Goal: Task Accomplishment & Management: Manage account settings

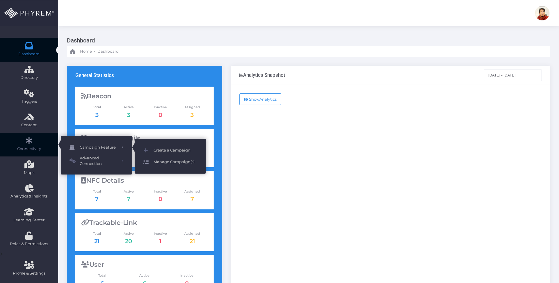
click at [169, 164] on span "Manage Campaign(s)" at bounding box center [175, 162] width 44 height 8
click at [160, 160] on span "Manage Campaign(s)" at bounding box center [175, 162] width 44 height 8
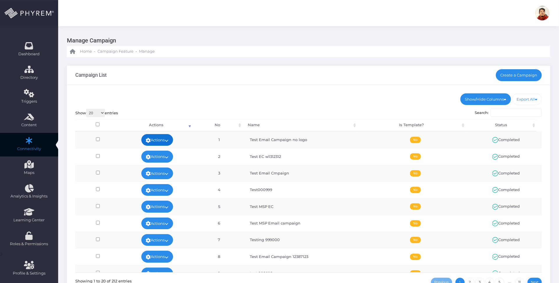
click at [157, 137] on link "Actions" at bounding box center [157, 140] width 32 height 12
click at [148, 150] on link "View" at bounding box center [155, 152] width 38 height 11
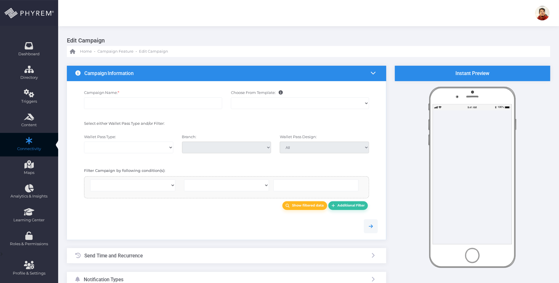
select select
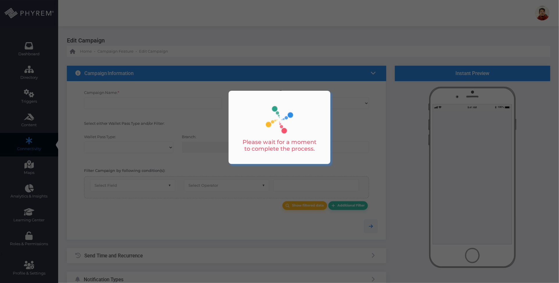
select select "655"
checkbox input "true"
type input "Test Email Campaign no logo"
select select "15"
checkbox input "true"
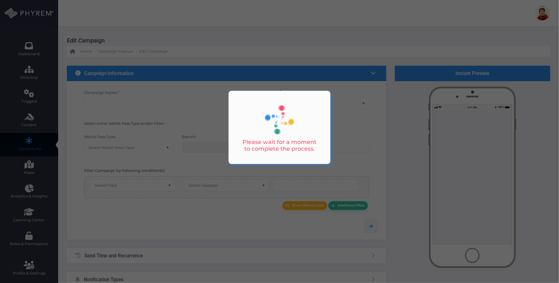
select select "3714"
type input "My Storage Plus"
type input "[EMAIL_ADDRESS][DOMAIN_NAME]"
type input "My Storage Plus - Payment Reminder for Your Storage Unit"
type input "Payment Reminder for Your Storage Unit"
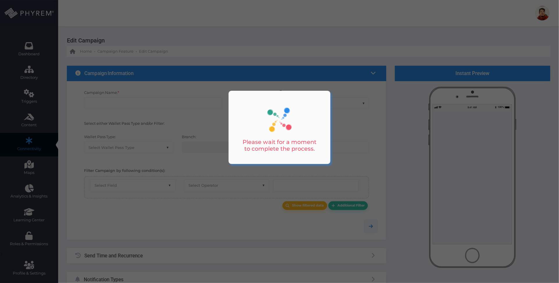
type input "My Storage Plus - Payment Reminder for Your Storage Unit"
type input "0"
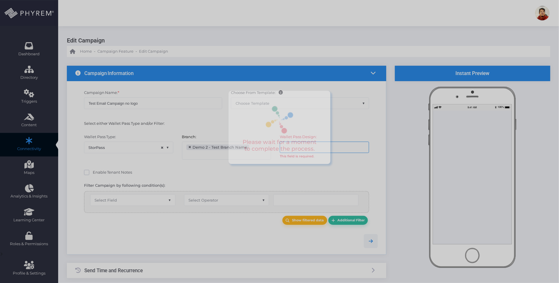
select select "119"
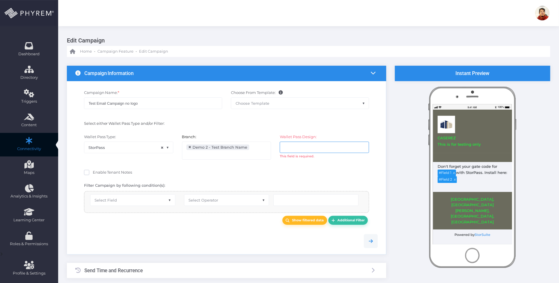
select select "equals"
select select "2683"
select select "first_name"
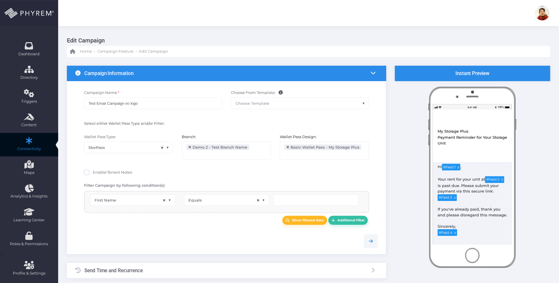
type input "[PERSON_NAME]"
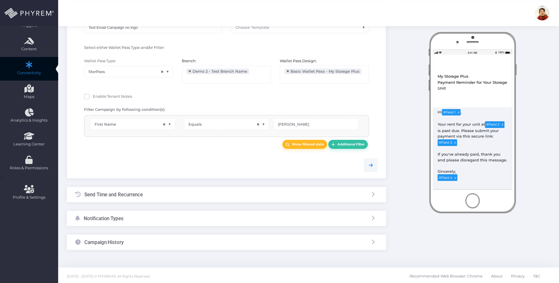
scroll to position [78, 0]
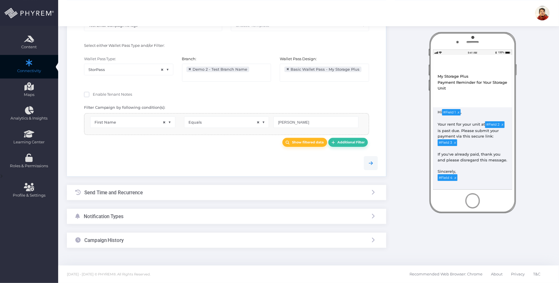
click at [185, 218] on div "Notification Types" at bounding box center [226, 216] width 319 height 15
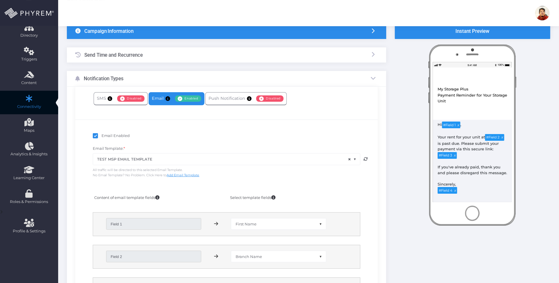
scroll to position [0, 0]
